Goal: Task Accomplishment & Management: Complete application form

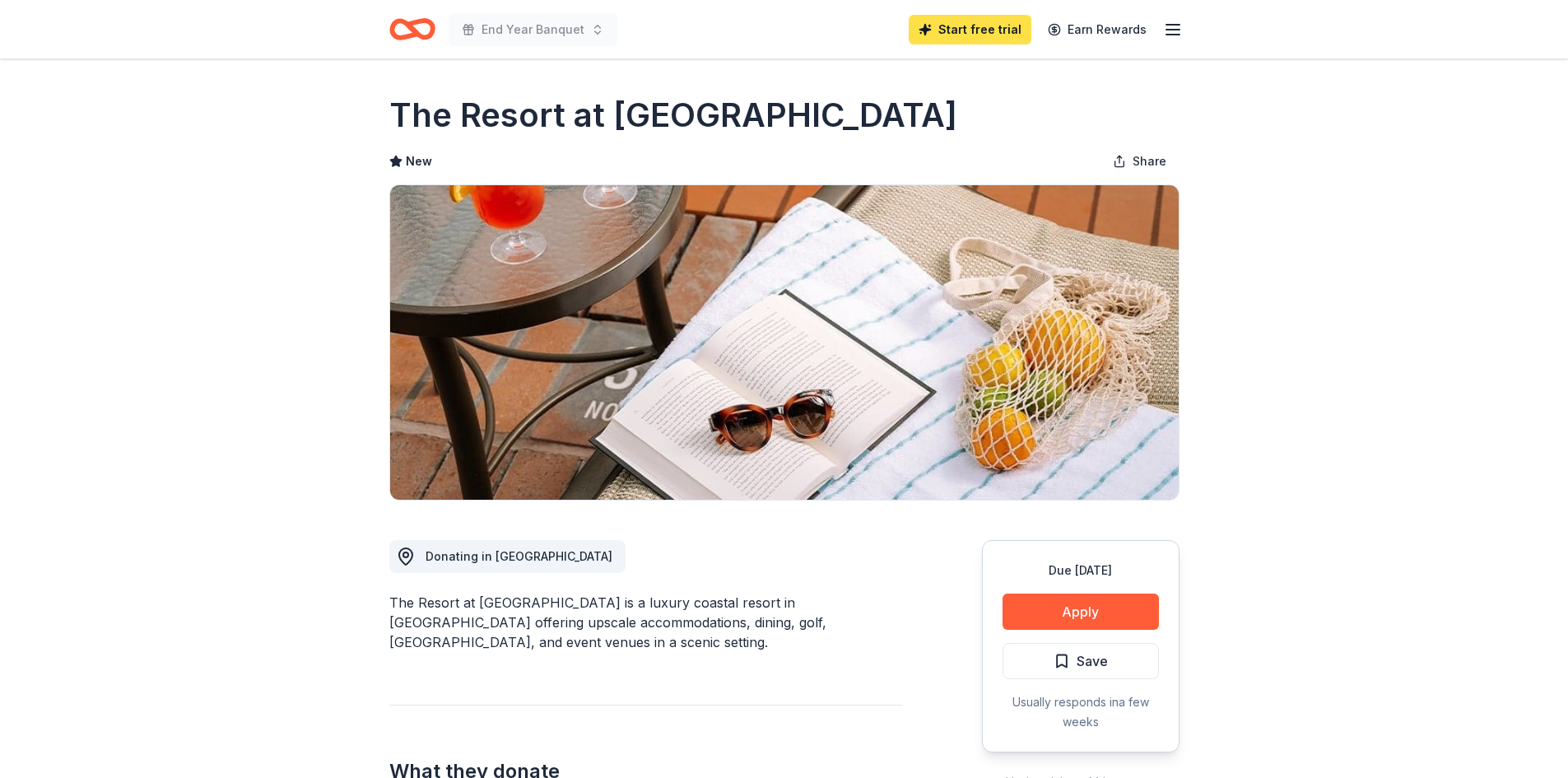
click at [973, 41] on link "Start free trial" at bounding box center [969, 29] width 123 height 30
click at [994, 18] on link "Start free trial" at bounding box center [969, 29] width 123 height 30
click at [990, 27] on link "Start free trial" at bounding box center [969, 29] width 123 height 30
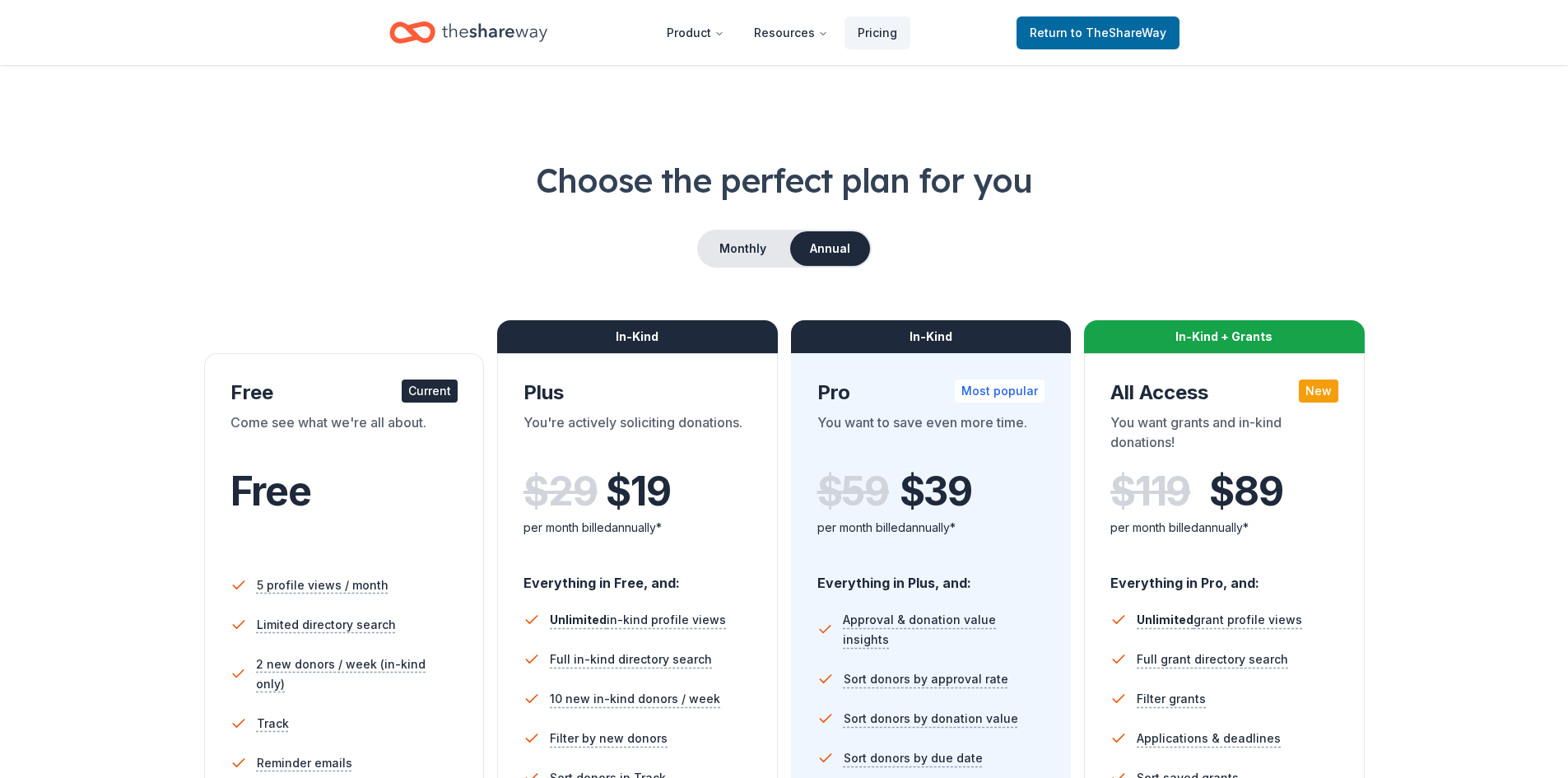
click at [436, 393] on div "Current" at bounding box center [429, 390] width 56 height 23
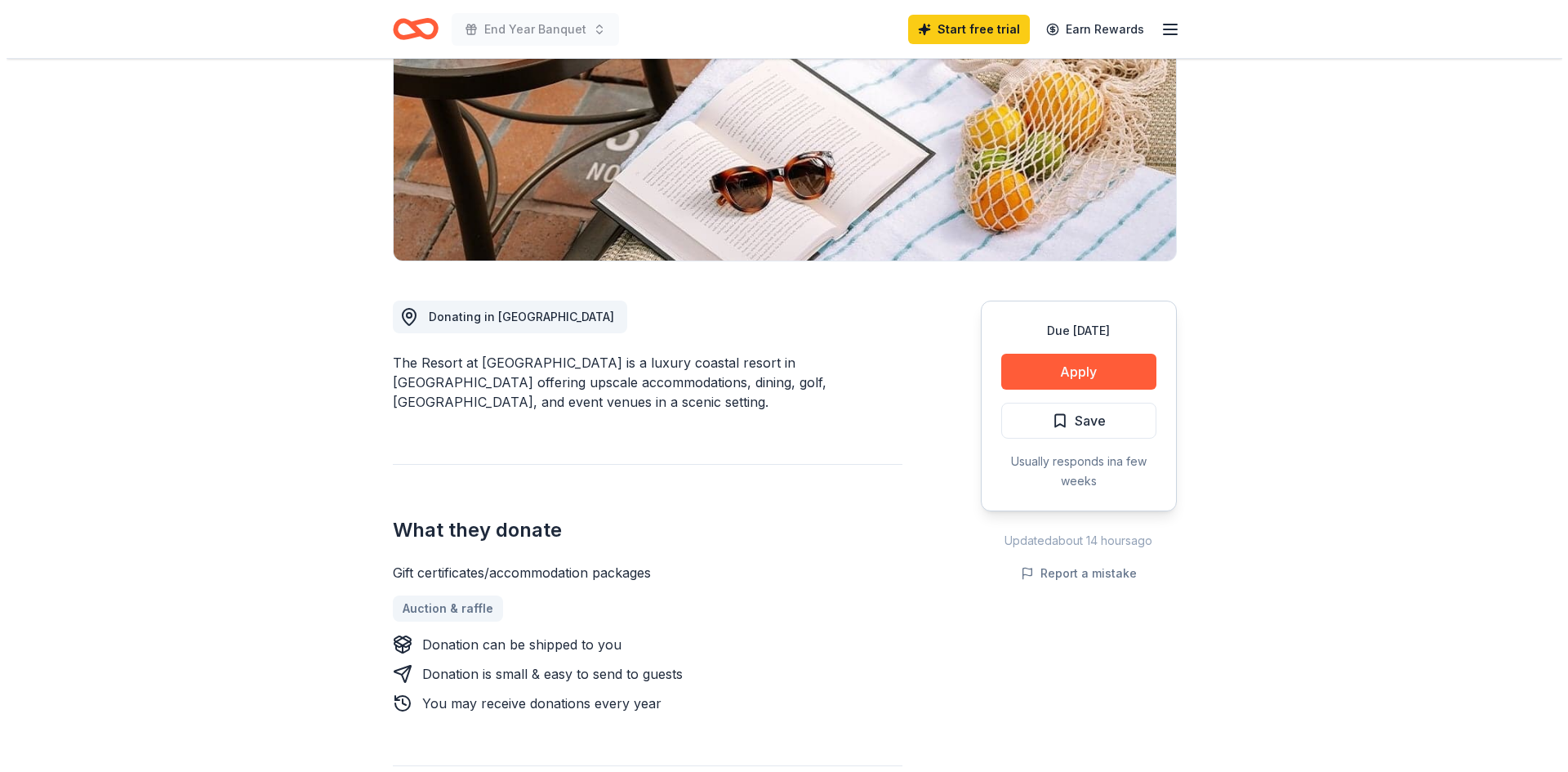
scroll to position [245, 0]
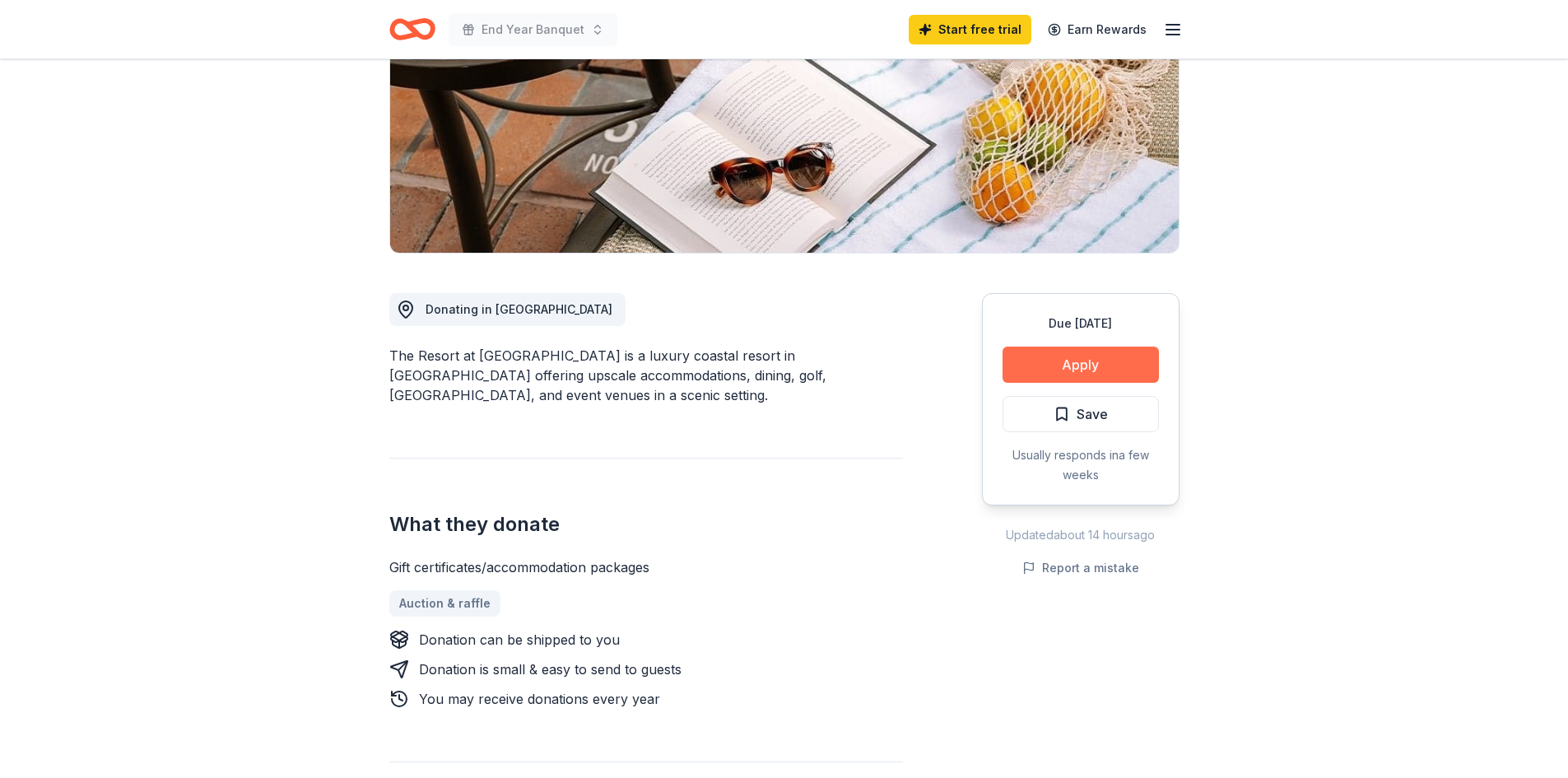
click at [1103, 350] on button "Apply" at bounding box center [1080, 364] width 157 height 36
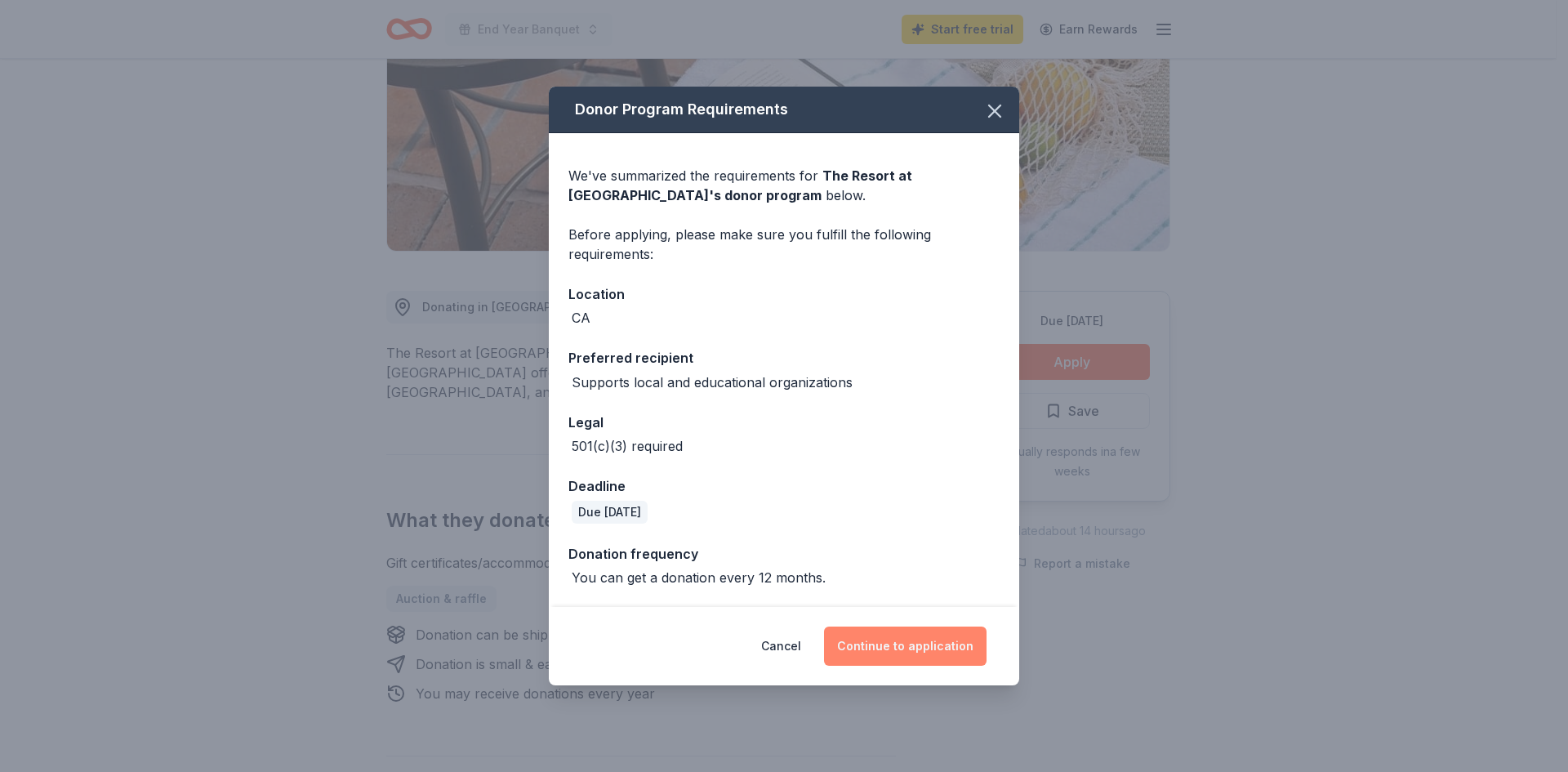
click at [876, 643] on button "Continue to application" at bounding box center [905, 646] width 162 height 39
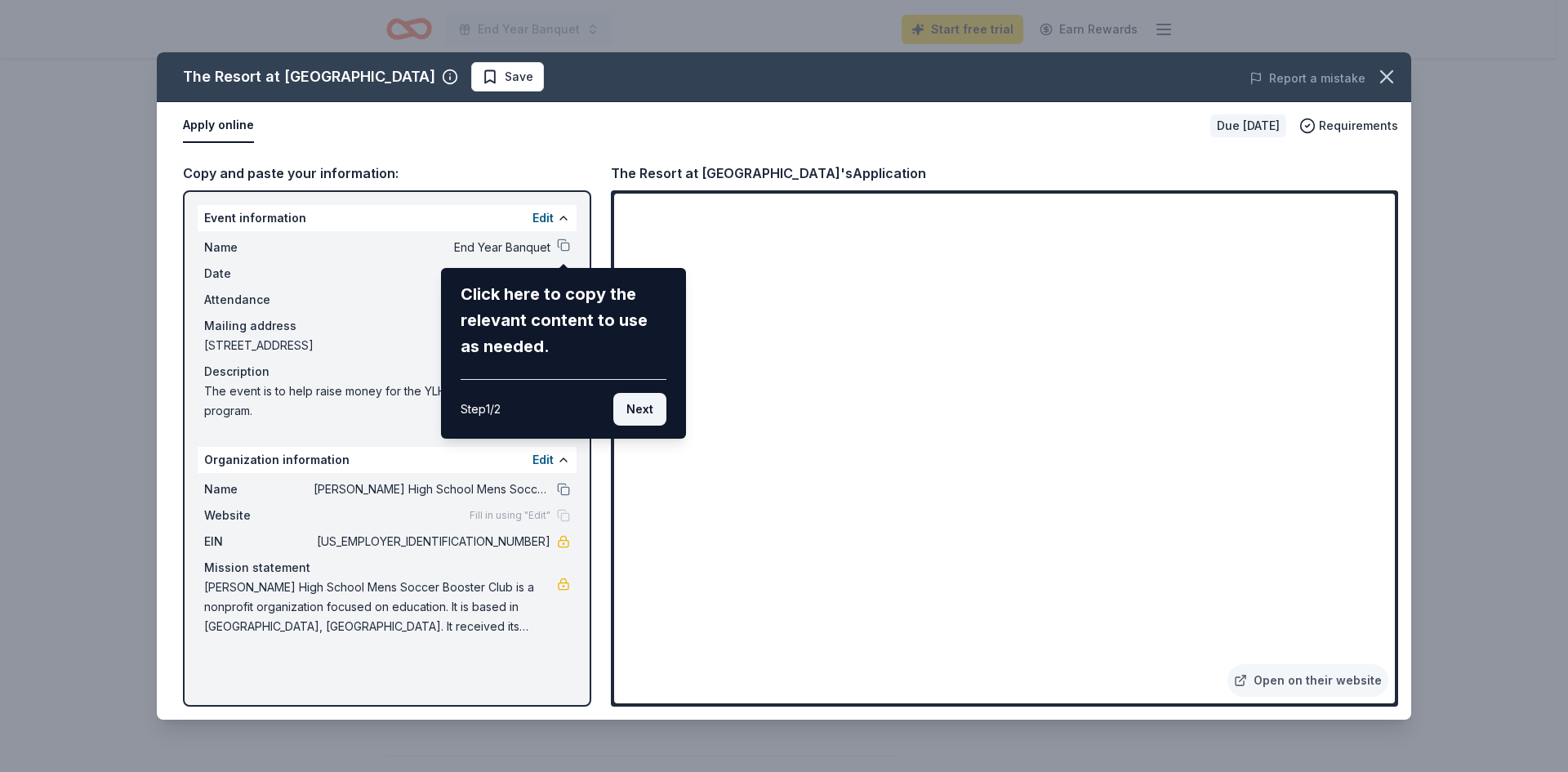
click at [629, 405] on button "Next" at bounding box center [639, 409] width 53 height 33
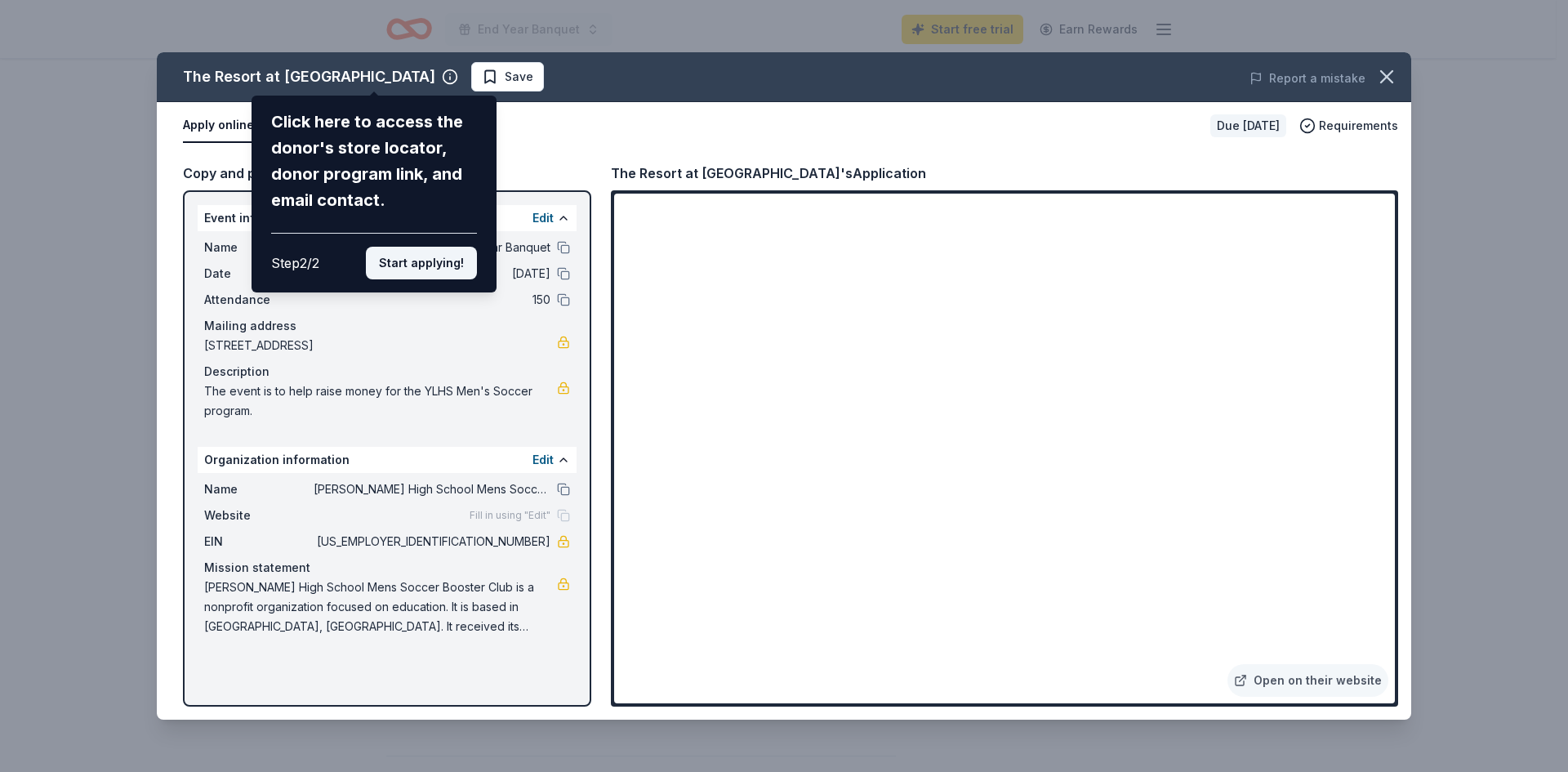
click at [418, 267] on button "Start applying!" at bounding box center [421, 263] width 111 height 33
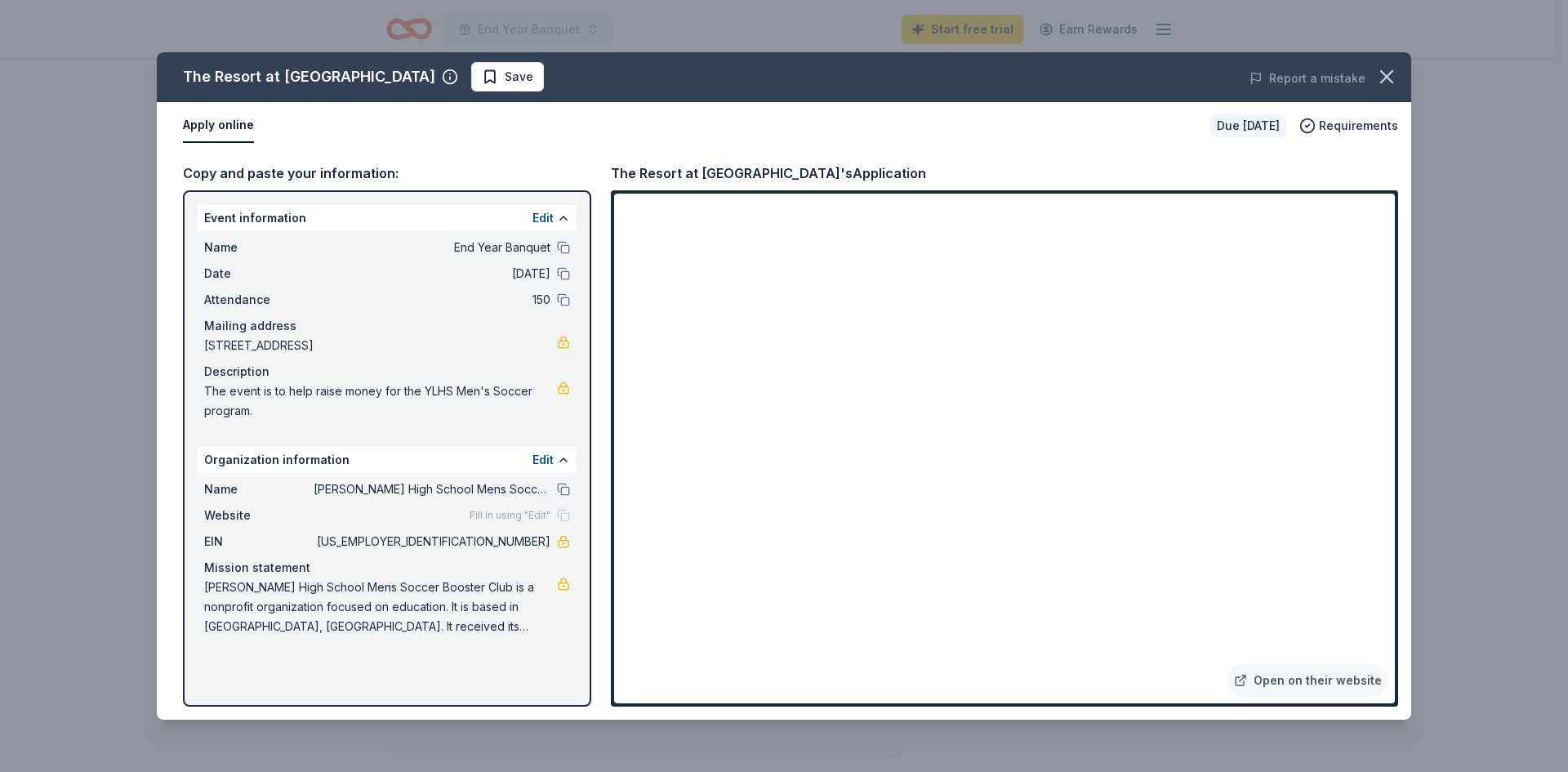
click at [353, 219] on div "The Resort at [GEOGRAPHIC_DATA] Save Report a mistake Apply online Due [DATE] R…" at bounding box center [784, 386] width 1255 height 667
click at [542, 218] on button "Edit" at bounding box center [543, 218] width 21 height 19
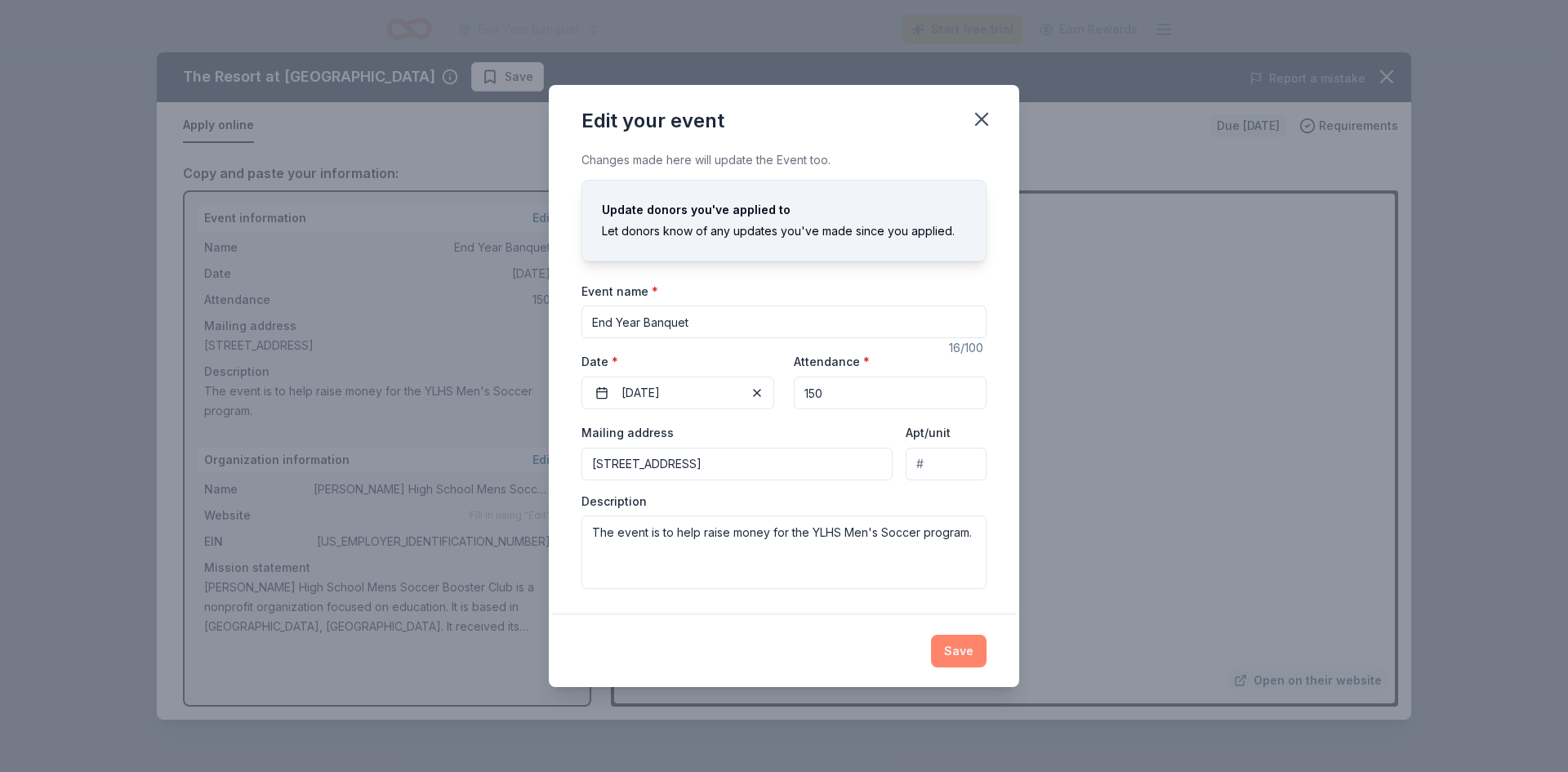
click at [946, 654] on button "Save" at bounding box center [959, 650] width 55 height 33
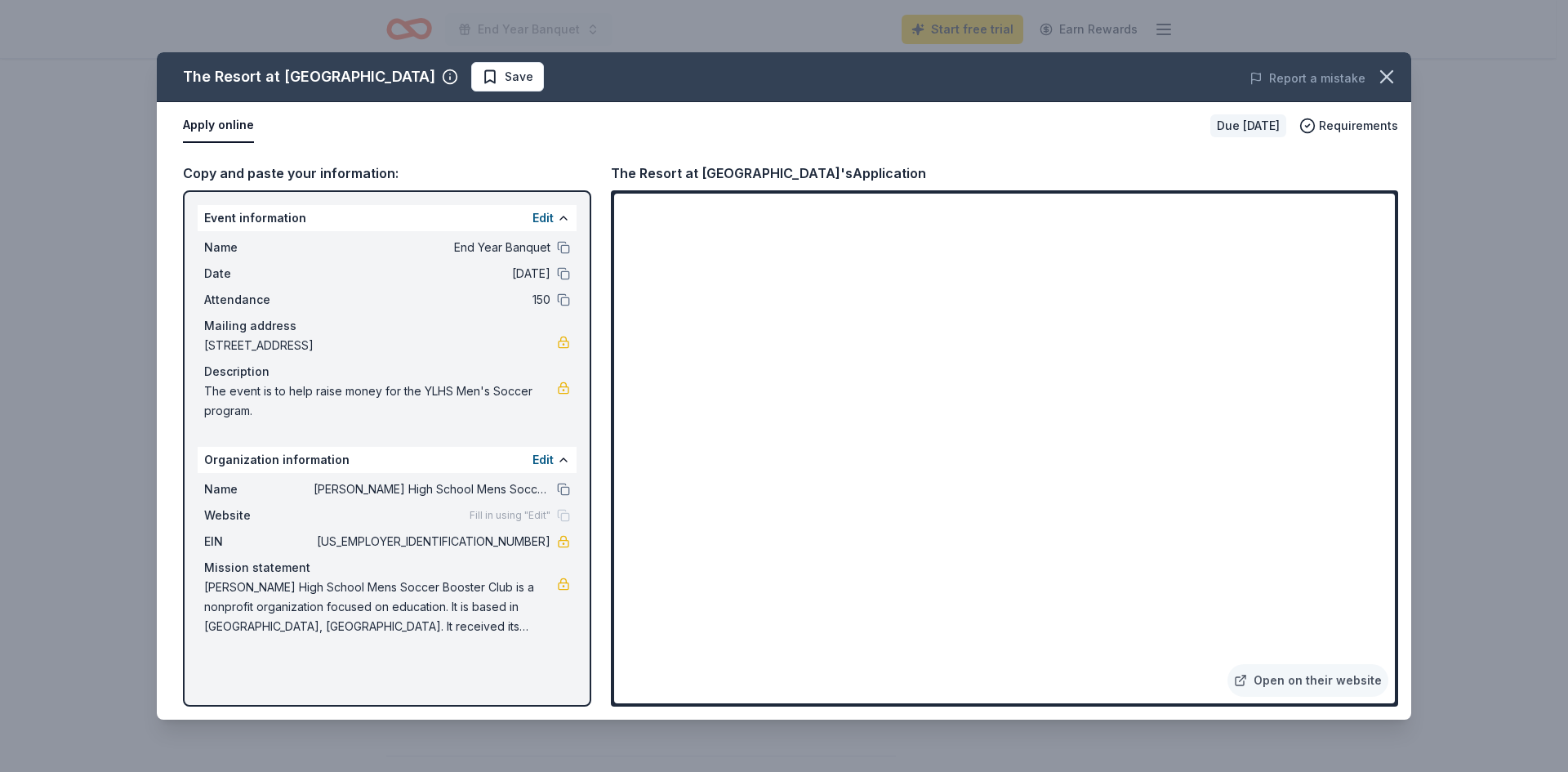
click at [482, 82] on span "Save" at bounding box center [508, 76] width 51 height 19
